Goal: Information Seeking & Learning: Learn about a topic

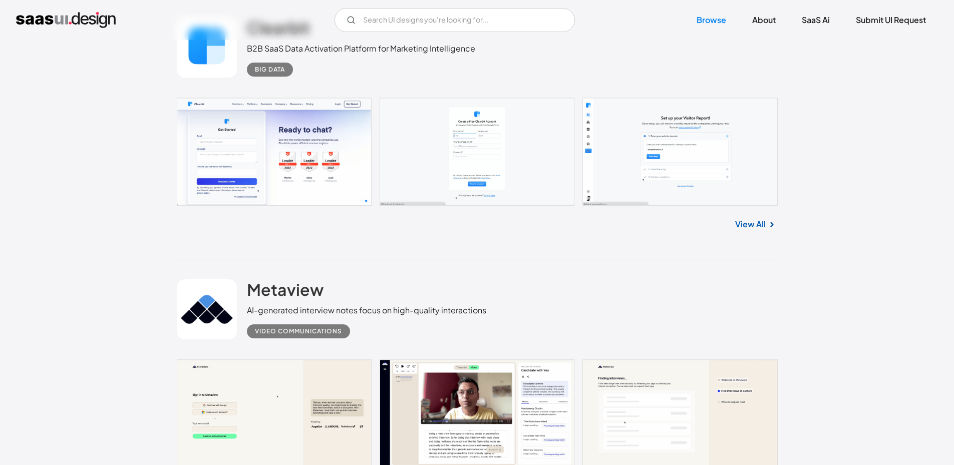
scroll to position [301, 0]
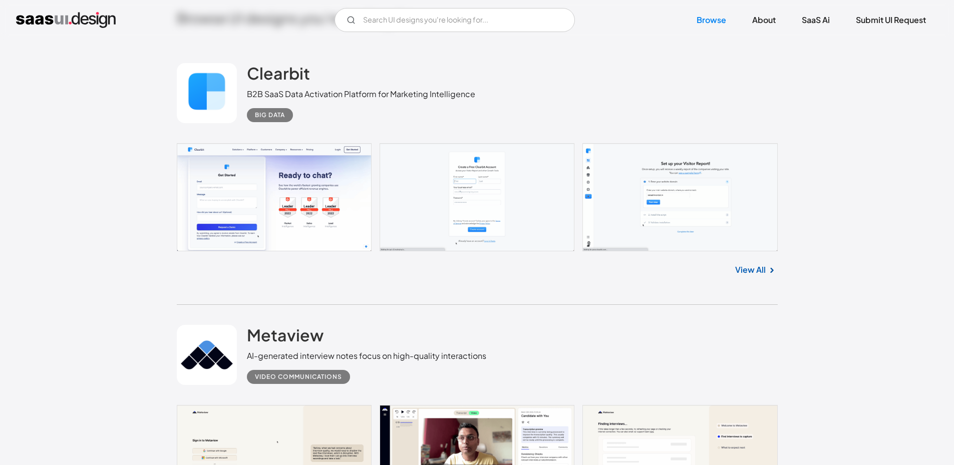
click at [753, 268] on link "View All" at bounding box center [750, 270] width 31 height 12
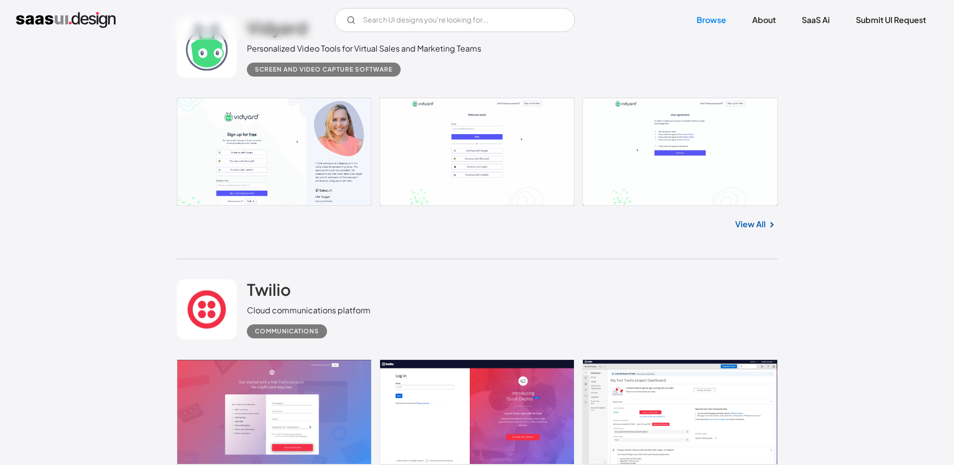
scroll to position [7764, 0]
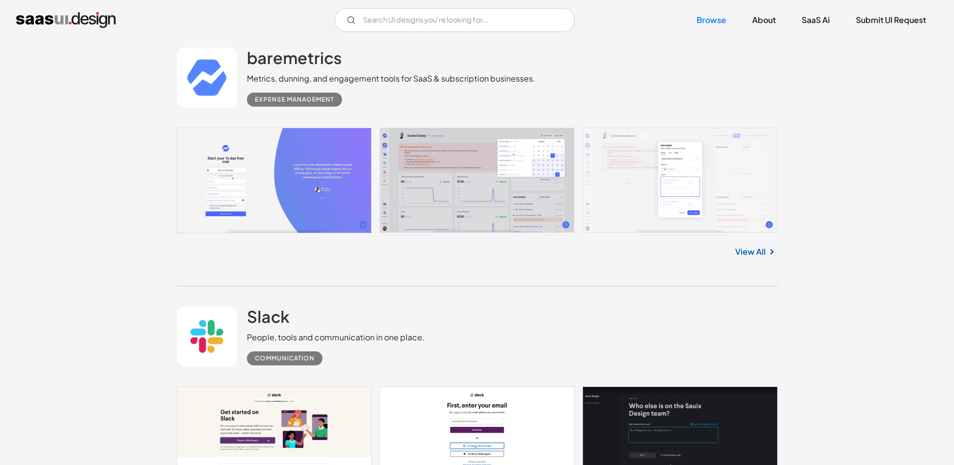
scroll to position [8516, 0]
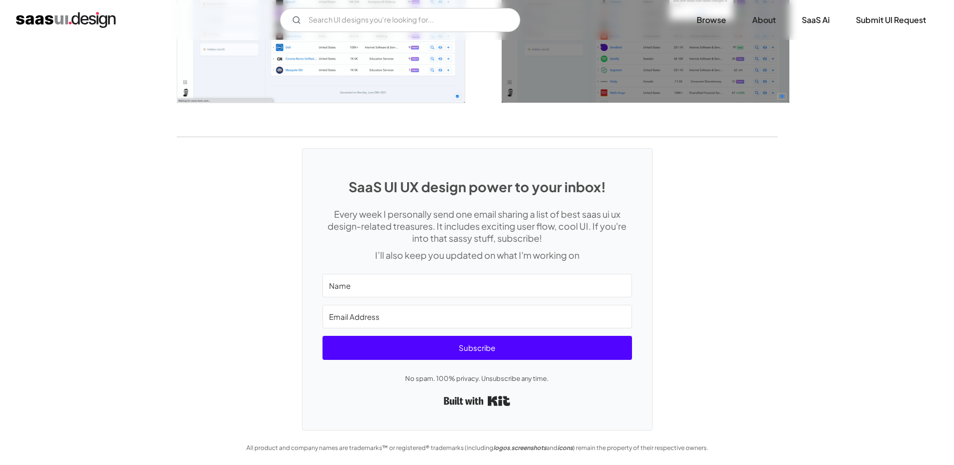
scroll to position [1884, 0]
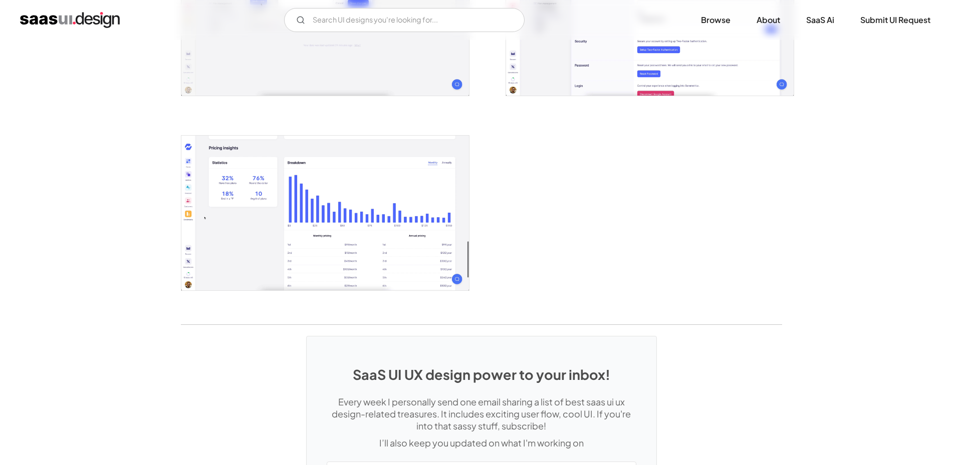
scroll to position [1853, 0]
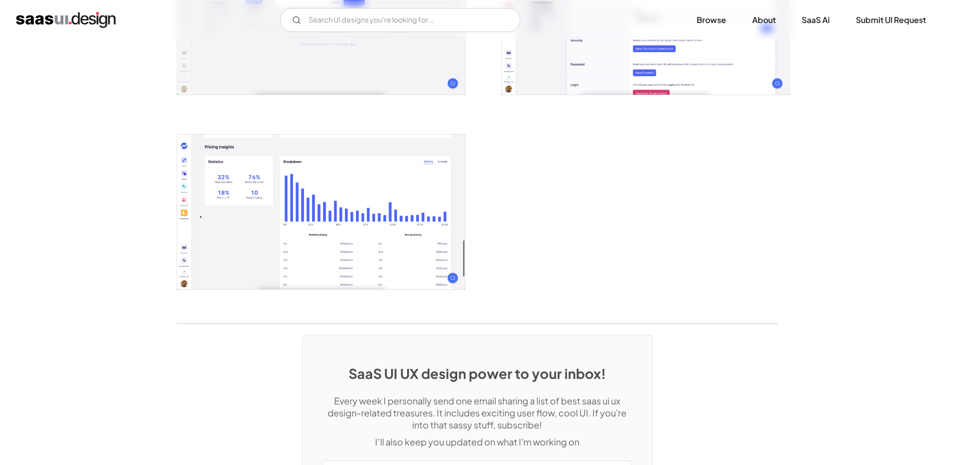
click at [234, 175] on img "open lightbox" at bounding box center [321, 212] width 288 height 155
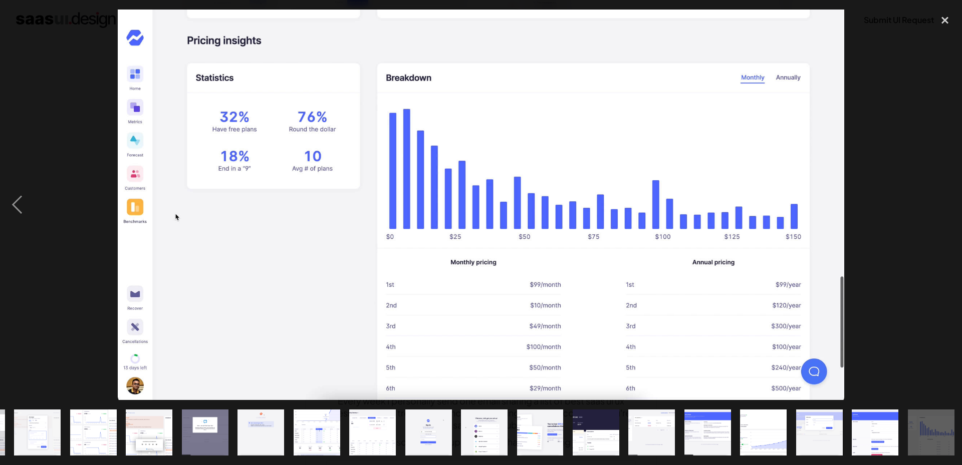
scroll to position [0, 108]
